Goal: Transaction & Acquisition: Purchase product/service

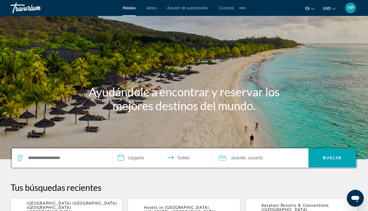
click at [151, 8] on span "Aéreo" at bounding box center [151, 8] width 10 height 4
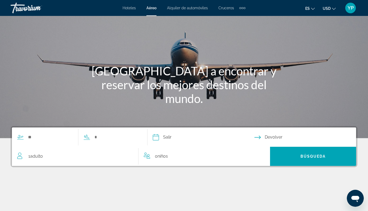
scroll to position [24, 0]
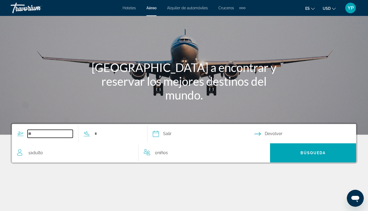
click at [37, 135] on input "Search widget" at bounding box center [50, 133] width 45 height 8
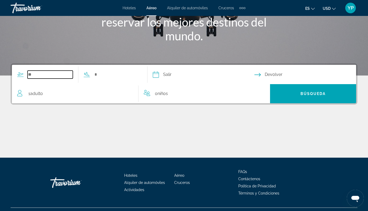
scroll to position [95, 0]
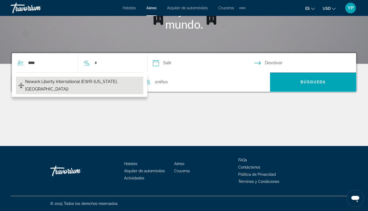
drag, startPoint x: 37, startPoint y: 135, endPoint x: 92, endPoint y: 81, distance: 77.2
click at [92, 81] on span "Newark Liberty International (EWR-New York, United States of America)" at bounding box center [82, 85] width 115 height 15
type input "**********"
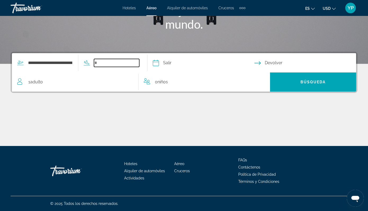
click at [115, 62] on input "Search widget" at bounding box center [116, 63] width 45 height 8
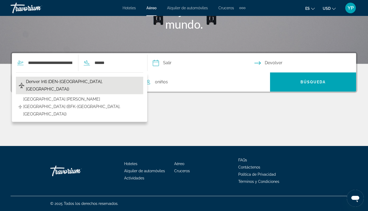
drag, startPoint x: 115, startPoint y: 62, endPoint x: 86, endPoint y: 83, distance: 35.4
click at [86, 83] on span "Denver Intl (DEN-Denver, United States of America)" at bounding box center [83, 85] width 115 height 15
type input "**********"
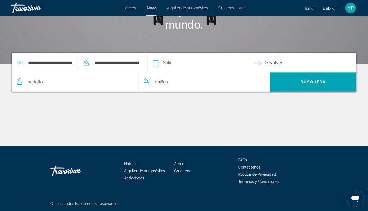
click at [218, 67] on input "Depart date" at bounding box center [203, 63] width 104 height 21
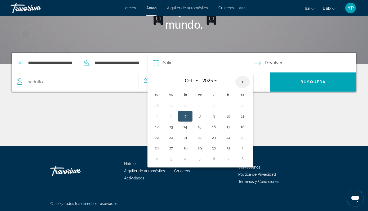
click at [250, 83] on th "Next month" at bounding box center [242, 82] width 14 height 12
select select "*"
select select "****"
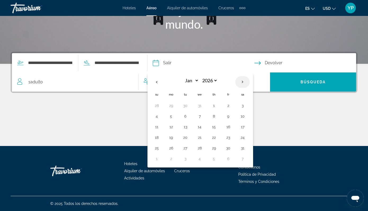
click at [250, 83] on th "Next month" at bounding box center [242, 82] width 14 height 12
select select "*"
click at [175, 129] on button "13" at bounding box center [171, 126] width 8 height 7
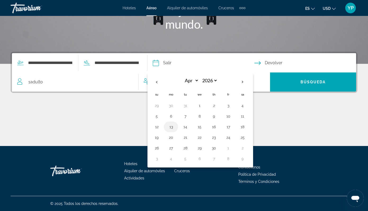
type input "**********"
select select "*"
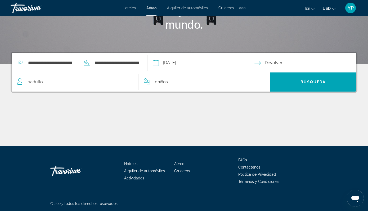
click at [312, 60] on input "Return date" at bounding box center [306, 63] width 104 height 21
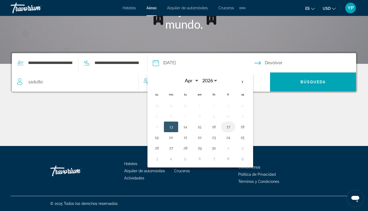
click at [233, 128] on button "17" at bounding box center [228, 126] width 8 height 7
type input "**********"
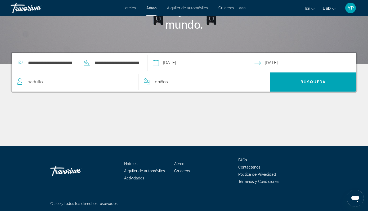
click at [34, 84] on span "Adulto" at bounding box center [36, 81] width 13 height 5
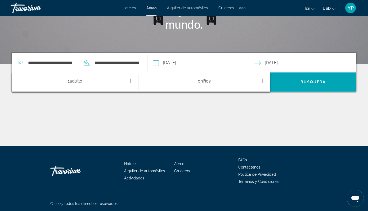
click at [128, 81] on div "1 Adulto Adulto" at bounding box center [77, 81] width 121 height 9
click at [131, 80] on icon "Increment adults" at bounding box center [130, 81] width 5 height 6
click at [20, 82] on icon "Decrement adults" at bounding box center [19, 81] width 5 height 6
click at [22, 79] on div "2 Adulto Adulto" at bounding box center [77, 81] width 121 height 9
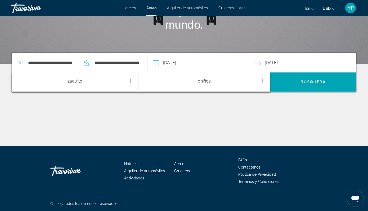
click at [19, 80] on icon "Decrement adults" at bounding box center [19, 81] width 5 height 6
click at [261, 79] on icon "Increment children" at bounding box center [262, 81] width 5 height 6
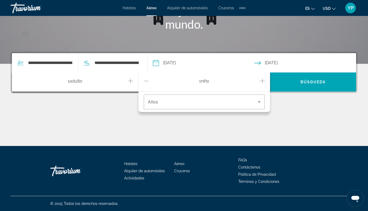
click at [261, 79] on icon "Increment children" at bounding box center [262, 81] width 5 height 6
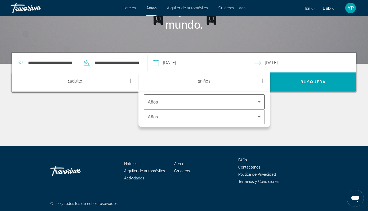
click at [260, 102] on icon "Travelers: 1 adult, 2 children" at bounding box center [259, 102] width 6 height 6
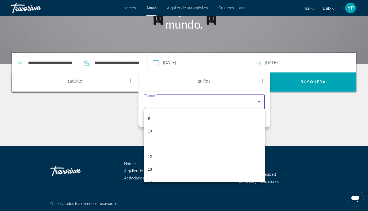
scroll to position [123, 0]
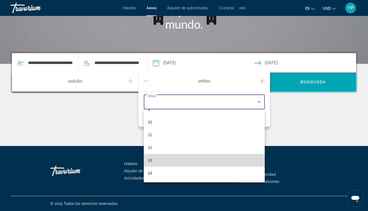
click at [160, 161] on mat-option "13" at bounding box center [204, 160] width 121 height 13
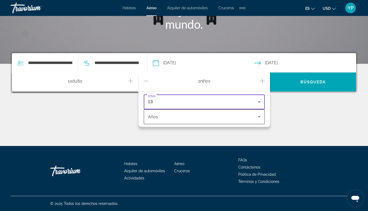
click at [178, 119] on span "Travelers: 1 adult, 2 children" at bounding box center [203, 116] width 110 height 6
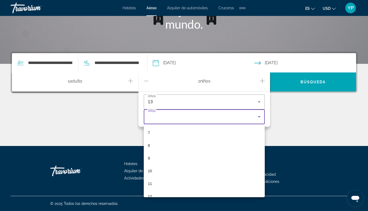
scroll to position [94, 0]
click at [159, 130] on mat-option "7" at bounding box center [204, 127] width 121 height 13
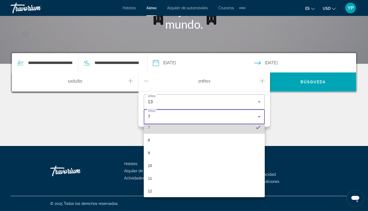
scroll to position [91, 0]
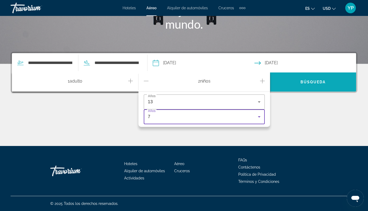
click at [294, 81] on span "Search" at bounding box center [313, 81] width 86 height 13
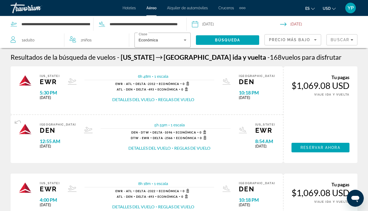
click at [305, 36] on div "Precio más bajo" at bounding box center [293, 41] width 48 height 15
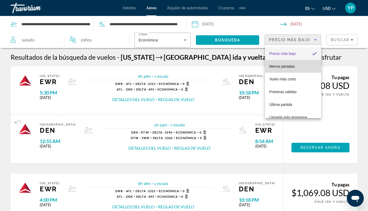
click at [292, 70] on mat-option "Menos paradas" at bounding box center [293, 66] width 56 height 13
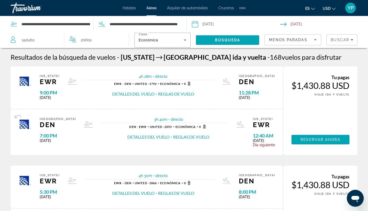
click at [303, 43] on div "Menos paradas" at bounding box center [293, 41] width 48 height 15
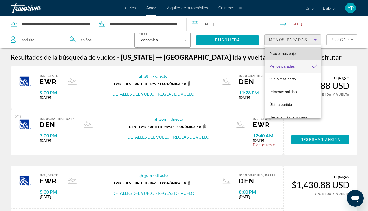
click at [291, 56] on span "Precio más bajo" at bounding box center [282, 53] width 26 height 6
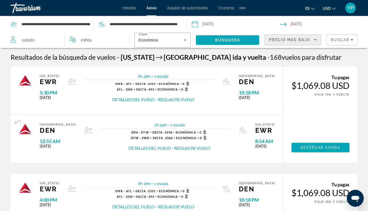
click at [316, 40] on icon "Sort by" at bounding box center [315, 39] width 3 height 1
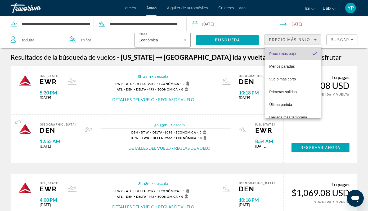
click at [291, 55] on span "Precio más bajo" at bounding box center [282, 53] width 26 height 4
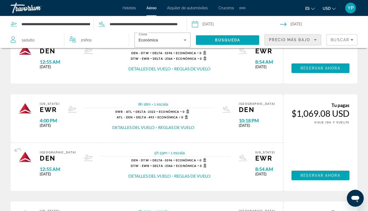
scroll to position [80, 0]
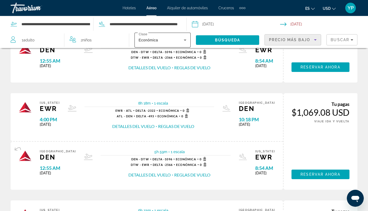
click at [185, 41] on icon "Search widget" at bounding box center [185, 40] width 6 height 6
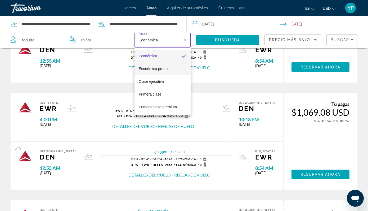
click at [171, 69] on span "Económica premium" at bounding box center [156, 68] width 34 height 4
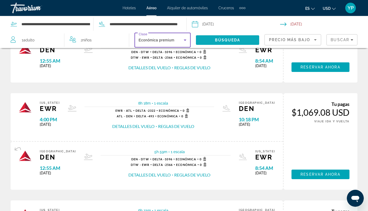
click at [219, 38] on span "Búsqueda" at bounding box center [227, 40] width 25 height 4
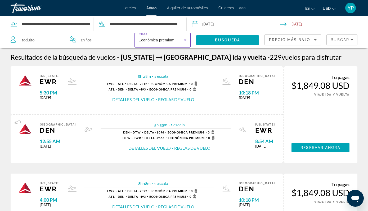
click at [160, 42] on div "Económica premium" at bounding box center [161, 40] width 45 height 6
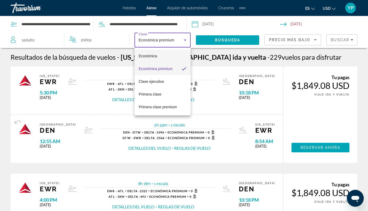
click at [158, 56] on mat-option "Económica" at bounding box center [163, 56] width 56 height 13
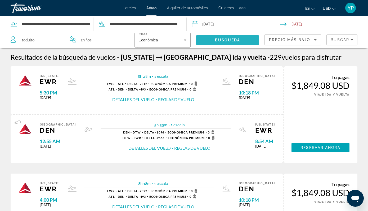
click at [230, 42] on span "Search" at bounding box center [228, 40] width 64 height 13
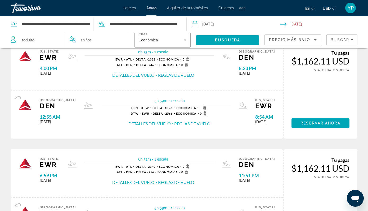
scroll to position [321, 0]
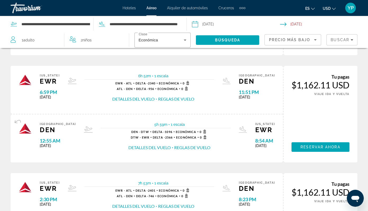
click at [362, 77] on div "Resultados de la búsqueda de vuelos - New York Denver ida y vuelta - 169 vuelos…" at bounding box center [184, 64] width 368 height 666
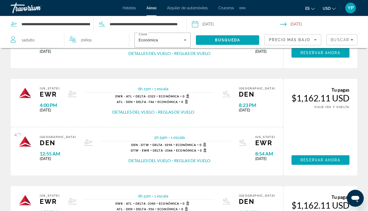
scroll to position [201, 0]
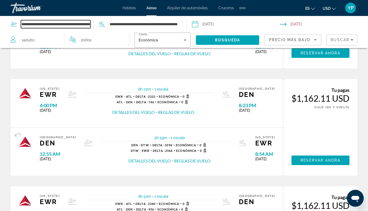
click at [75, 22] on input "**********" at bounding box center [56, 24] width 70 height 8
click at [88, 23] on input "**********" at bounding box center [56, 24] width 70 height 8
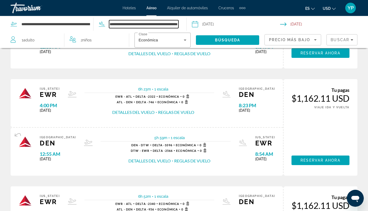
click at [127, 23] on input "**********" at bounding box center [144, 24] width 70 height 8
click at [132, 23] on input "**********" at bounding box center [144, 24] width 70 height 8
click at [174, 27] on input "**********" at bounding box center [144, 24] width 70 height 8
click at [154, 23] on input "**********" at bounding box center [144, 24] width 70 height 8
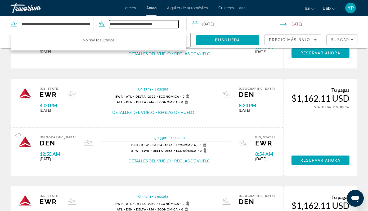
click at [167, 25] on input "**********" at bounding box center [144, 24] width 70 height 8
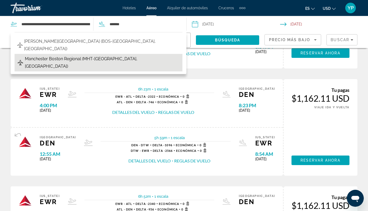
click at [99, 55] on span "Manchester Boston Regional (MHT-Manchester, United States of America)" at bounding box center [102, 62] width 155 height 15
type input "**********"
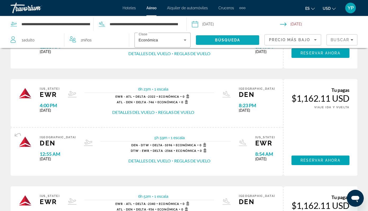
click at [221, 41] on span "Búsqueda" at bounding box center [227, 40] width 25 height 4
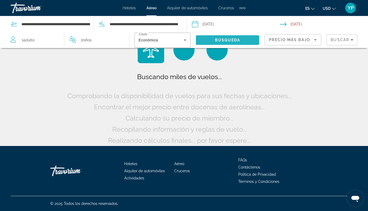
scroll to position [3, 0]
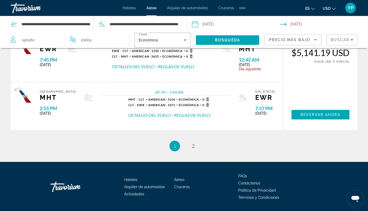
scroll to position [580, 0]
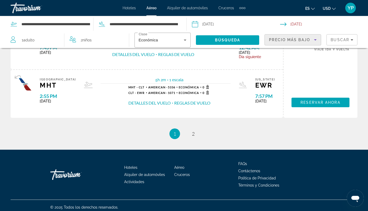
click at [286, 41] on span "Precio más bajo" at bounding box center [289, 40] width 41 height 4
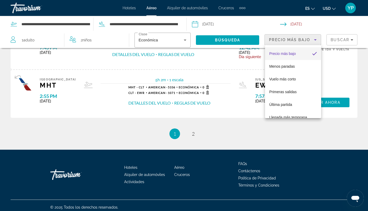
click at [281, 53] on span "Precio más bajo" at bounding box center [282, 53] width 26 height 4
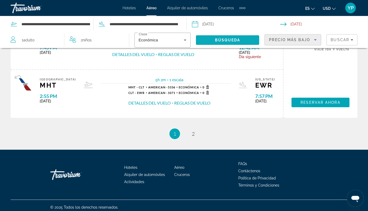
click at [220, 35] on span "Search" at bounding box center [228, 40] width 64 height 13
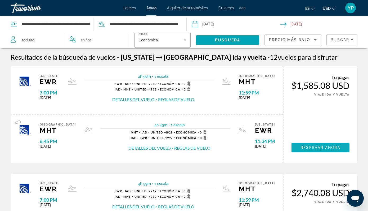
scroll to position [0, 0]
click at [313, 153] on span "Main content" at bounding box center [321, 147] width 58 height 13
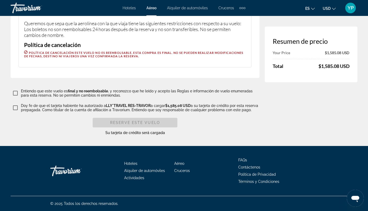
scroll to position [1110, 0]
click at [134, 7] on span "Hoteles" at bounding box center [129, 8] width 13 height 4
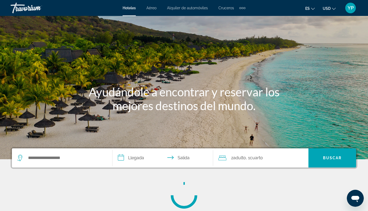
click at [224, 9] on span "Cruceros" at bounding box center [226, 8] width 16 height 4
